Goal: Transaction & Acquisition: Purchase product/service

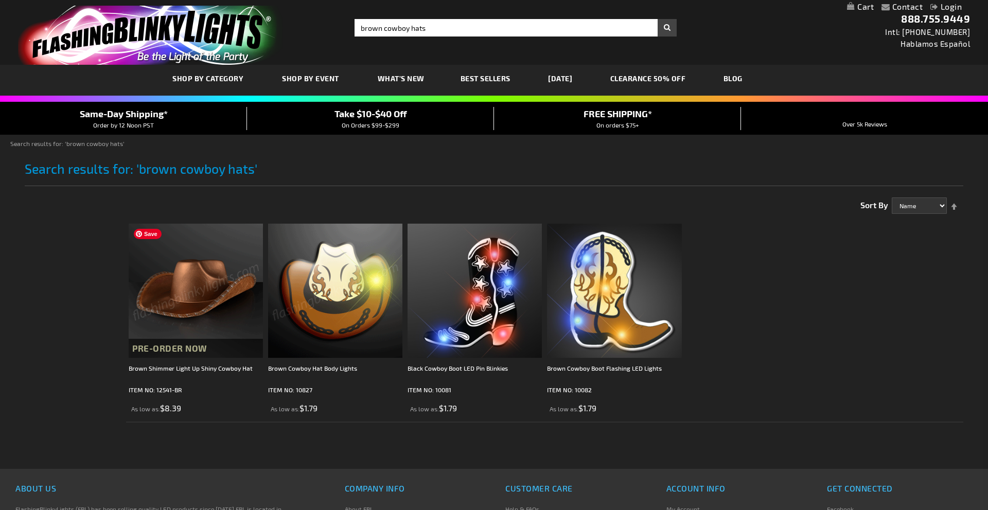
click at [182, 295] on img at bounding box center [196, 291] width 134 height 134
click at [216, 290] on img at bounding box center [196, 291] width 134 height 134
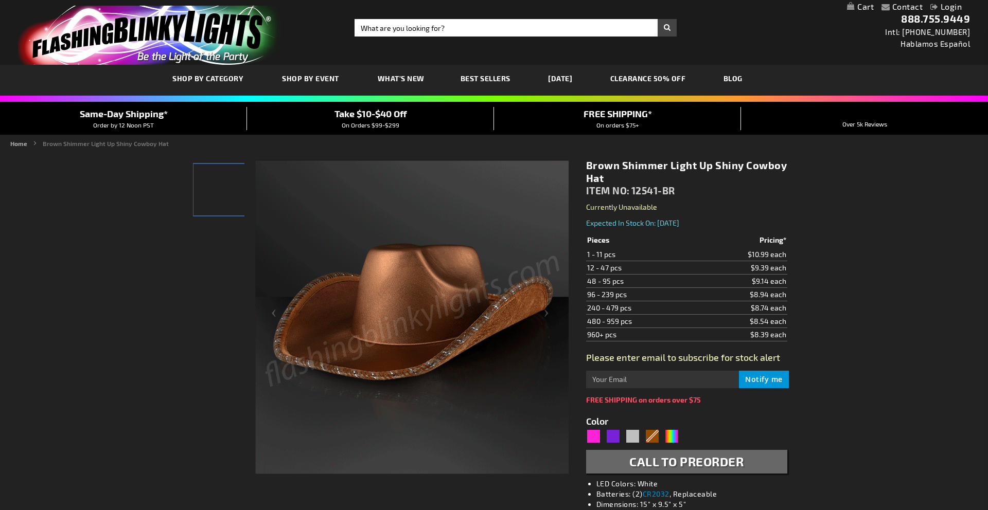
type input "5696"
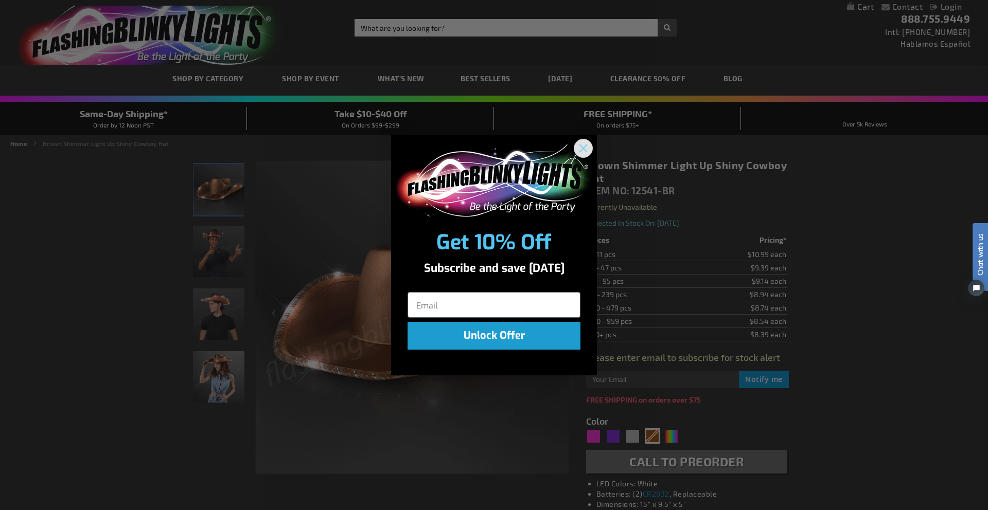
click at [580, 148] on circle "Close dialog" at bounding box center [583, 147] width 17 height 17
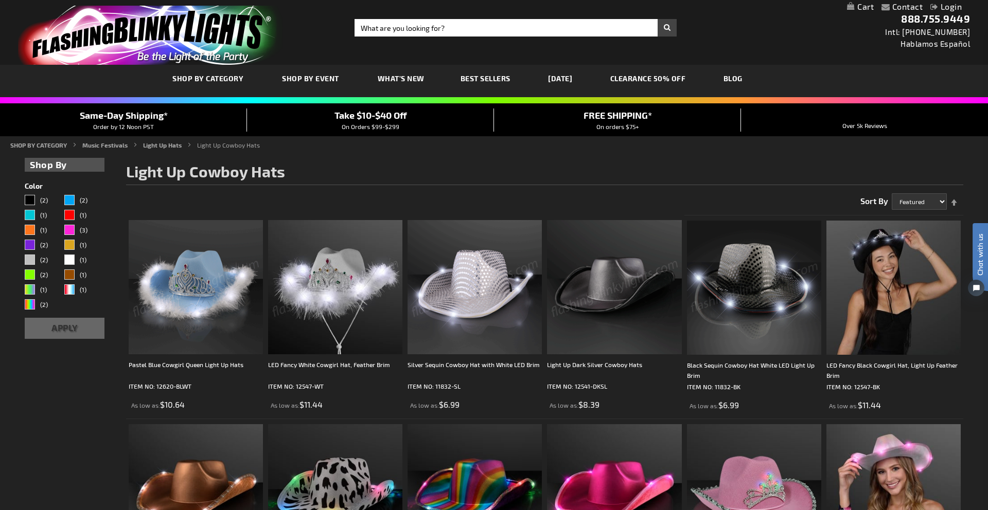
scroll to position [220, 0]
